Goal: Information Seeking & Learning: Learn about a topic

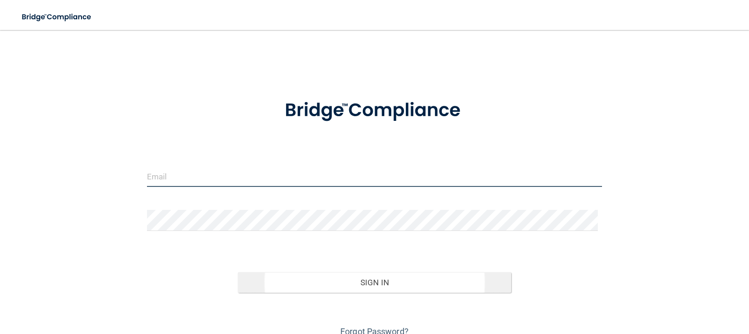
type input "[EMAIL_ADDRESS][DOMAIN_NAME]"
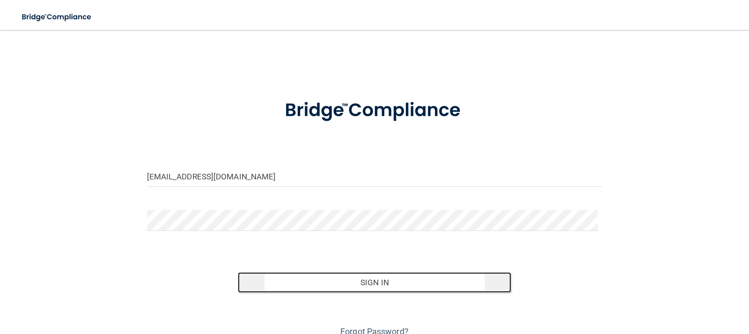
click at [377, 283] on button "Sign In" at bounding box center [375, 282] width 274 height 21
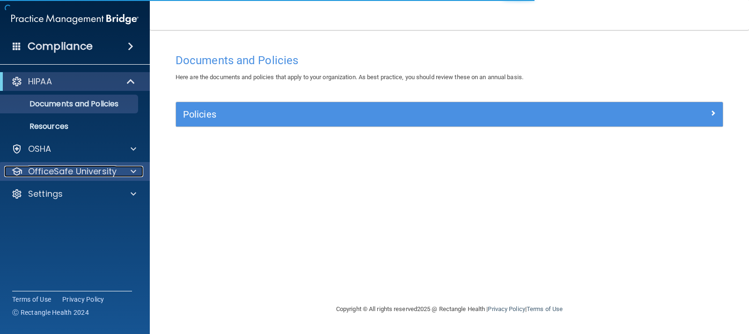
click at [95, 171] on p "OfficeSafe University" at bounding box center [72, 171] width 89 height 11
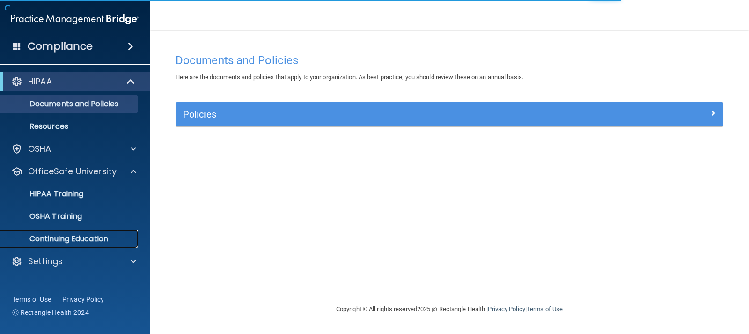
click at [89, 234] on p "Continuing Education" at bounding box center [70, 238] width 128 height 9
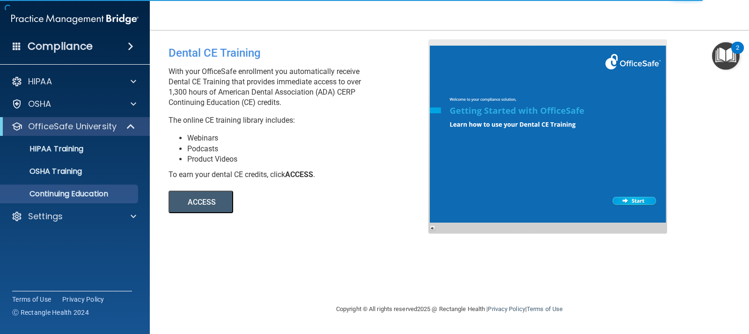
click at [201, 189] on div "ACCESS ACCESS" at bounding box center [297, 196] width 256 height 33
click at [202, 200] on button "ACCESS" at bounding box center [201, 202] width 65 height 22
